Goal: Book appointment/travel/reservation

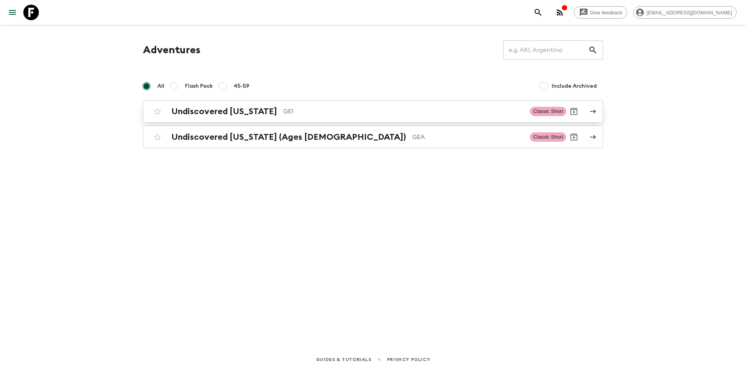
click at [223, 113] on h2 "Undiscovered [US_STATE]" at bounding box center [224, 111] width 106 height 10
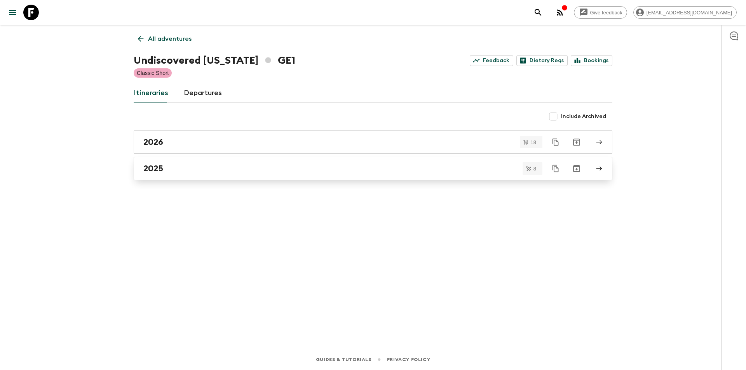
click at [165, 169] on div "2025" at bounding box center [365, 168] width 444 height 10
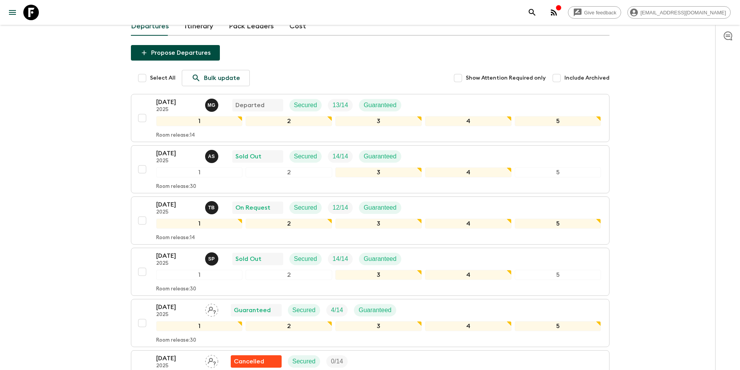
scroll to position [116, 0]
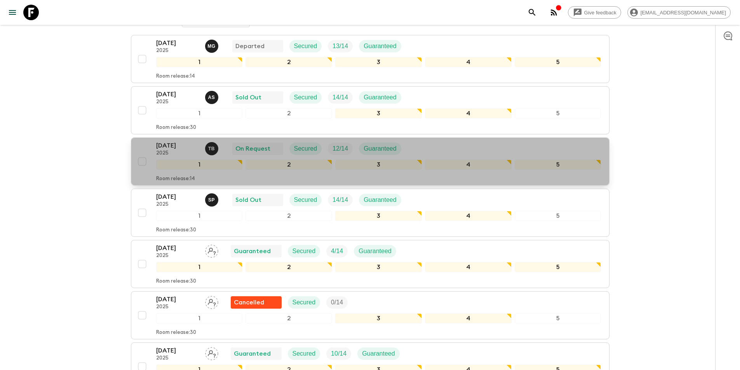
click at [170, 155] on p "2025" at bounding box center [177, 153] width 43 height 6
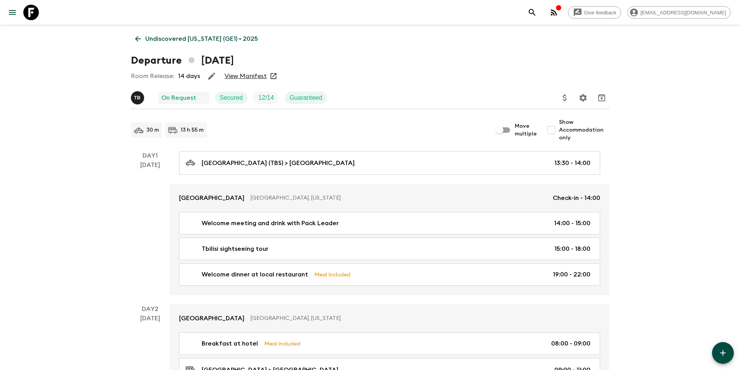
scroll to position [39, 0]
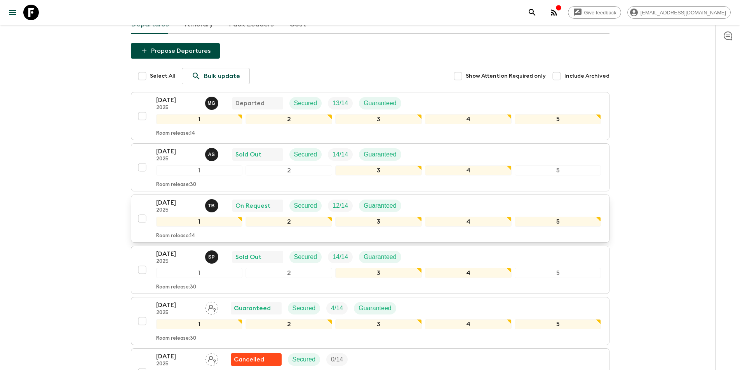
scroll to position [78, 0]
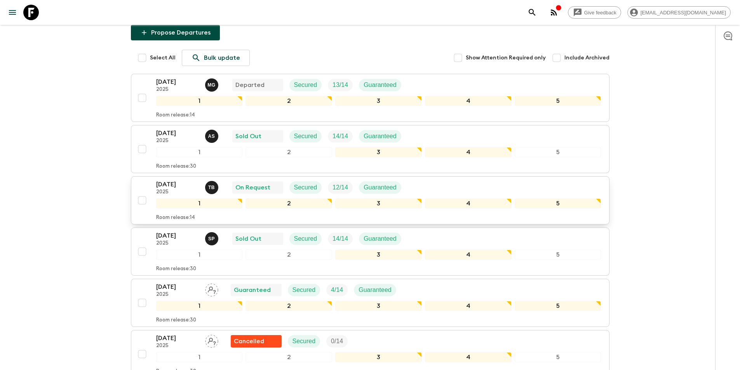
click at [170, 187] on p "[DATE]" at bounding box center [177, 184] width 43 height 9
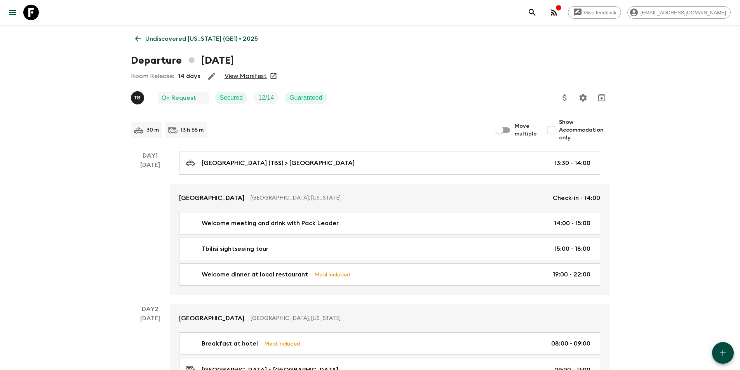
click at [250, 79] on link "View Manifest" at bounding box center [245, 76] width 42 height 8
